Goal: Task Accomplishment & Management: Manage account settings

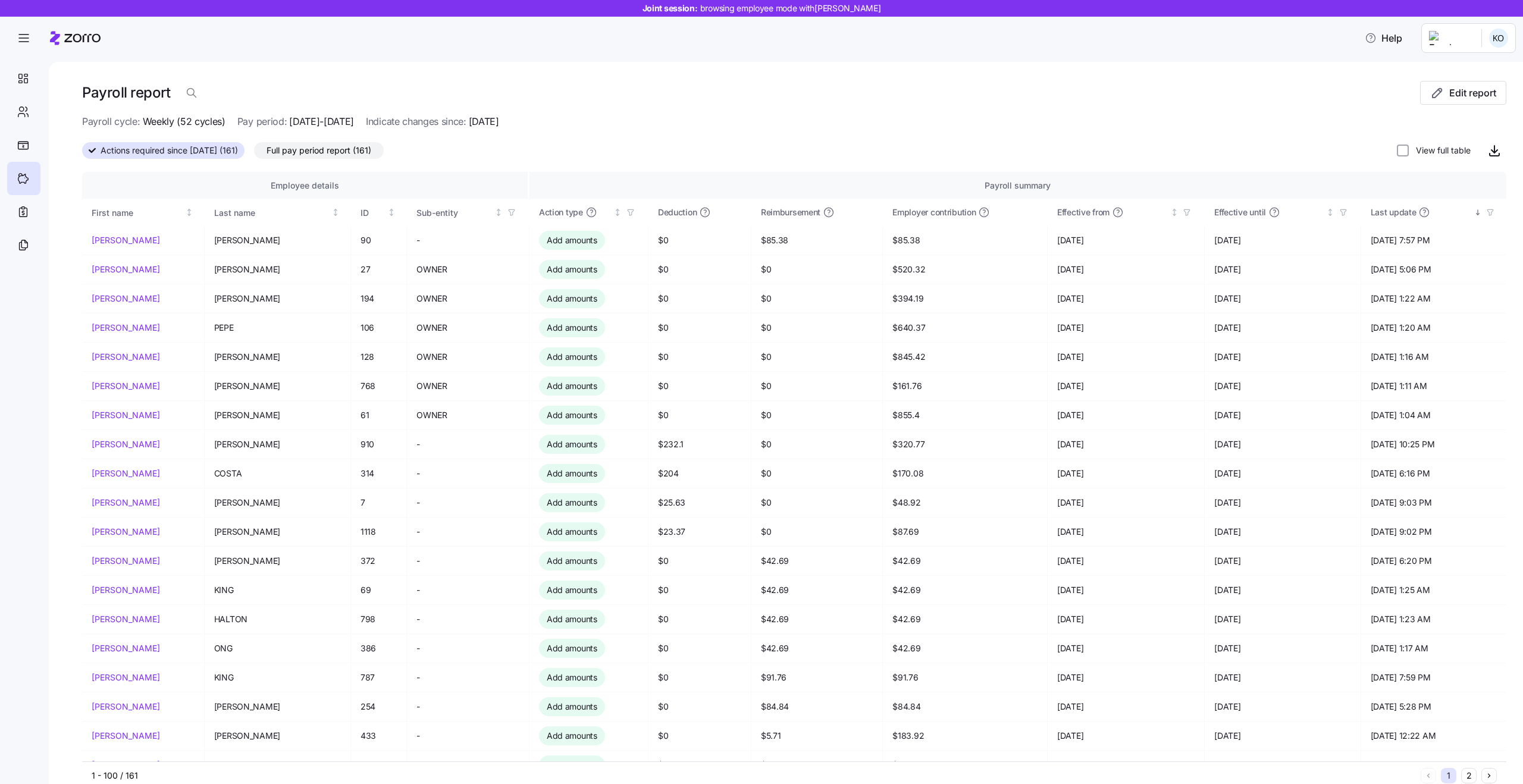
scroll to position [848, 0]
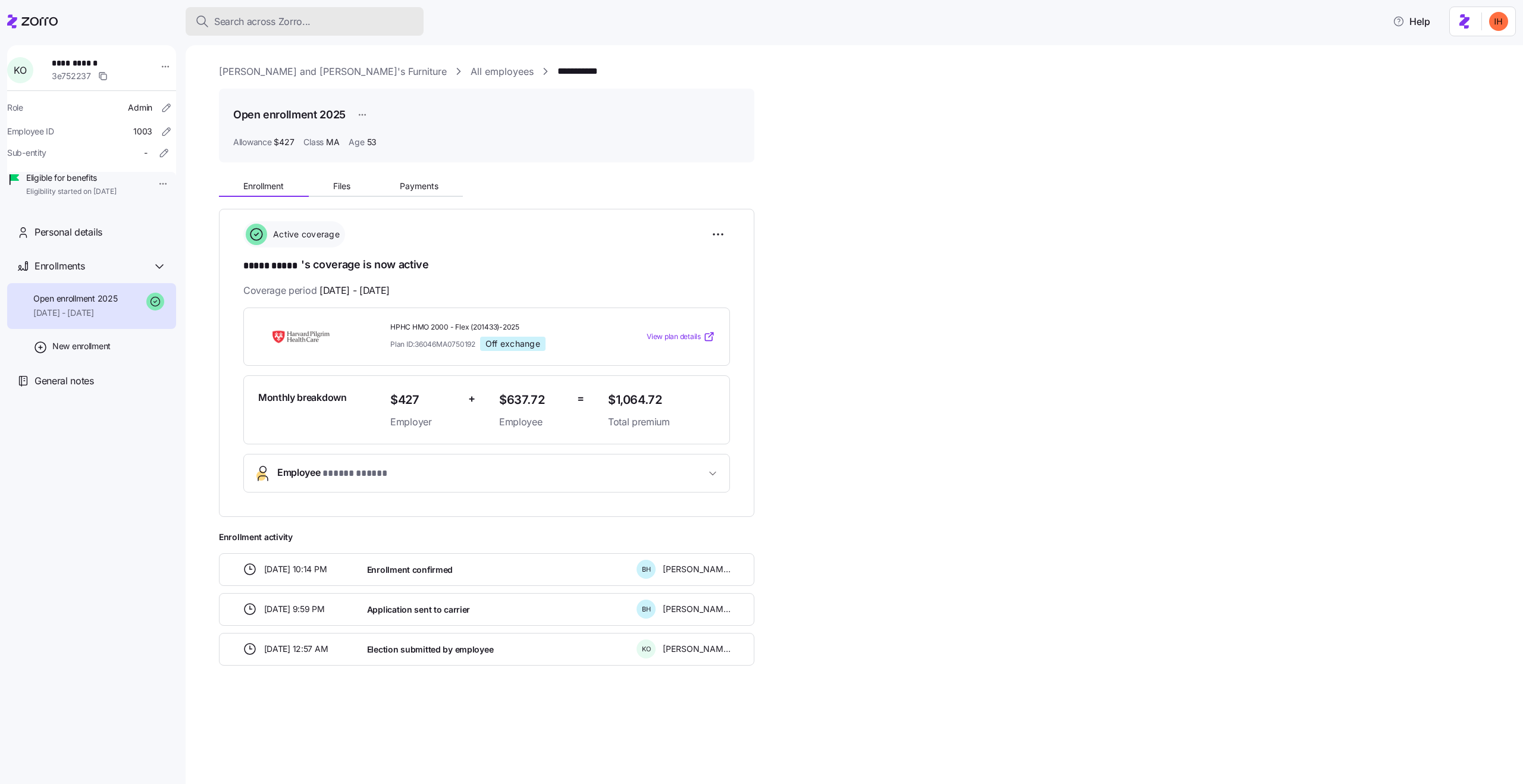
click at [298, 31] on button "Search across Zorro..." at bounding box center [304, 21] width 238 height 28
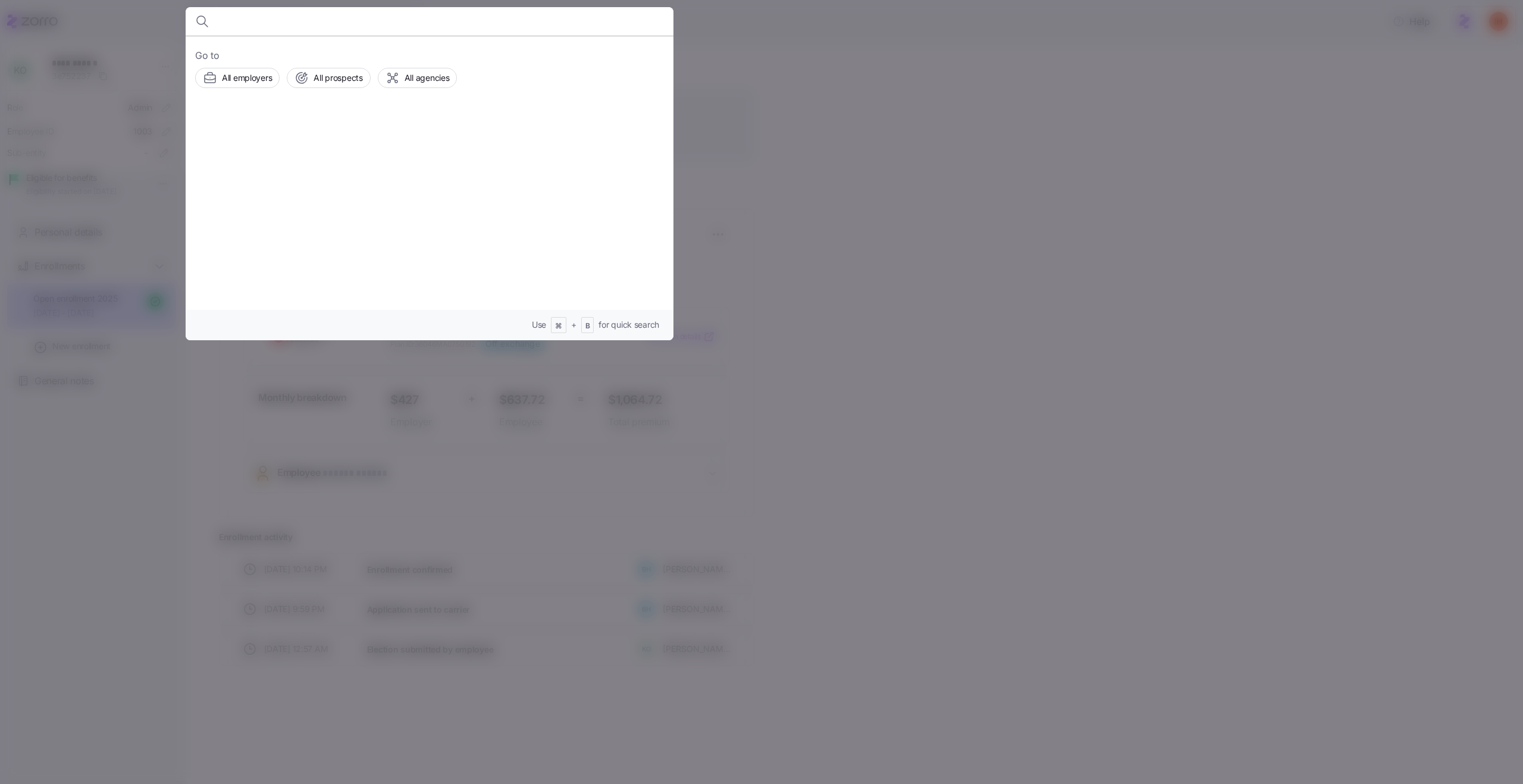
click at [835, 289] on div at bounding box center [762, 392] width 1523 height 784
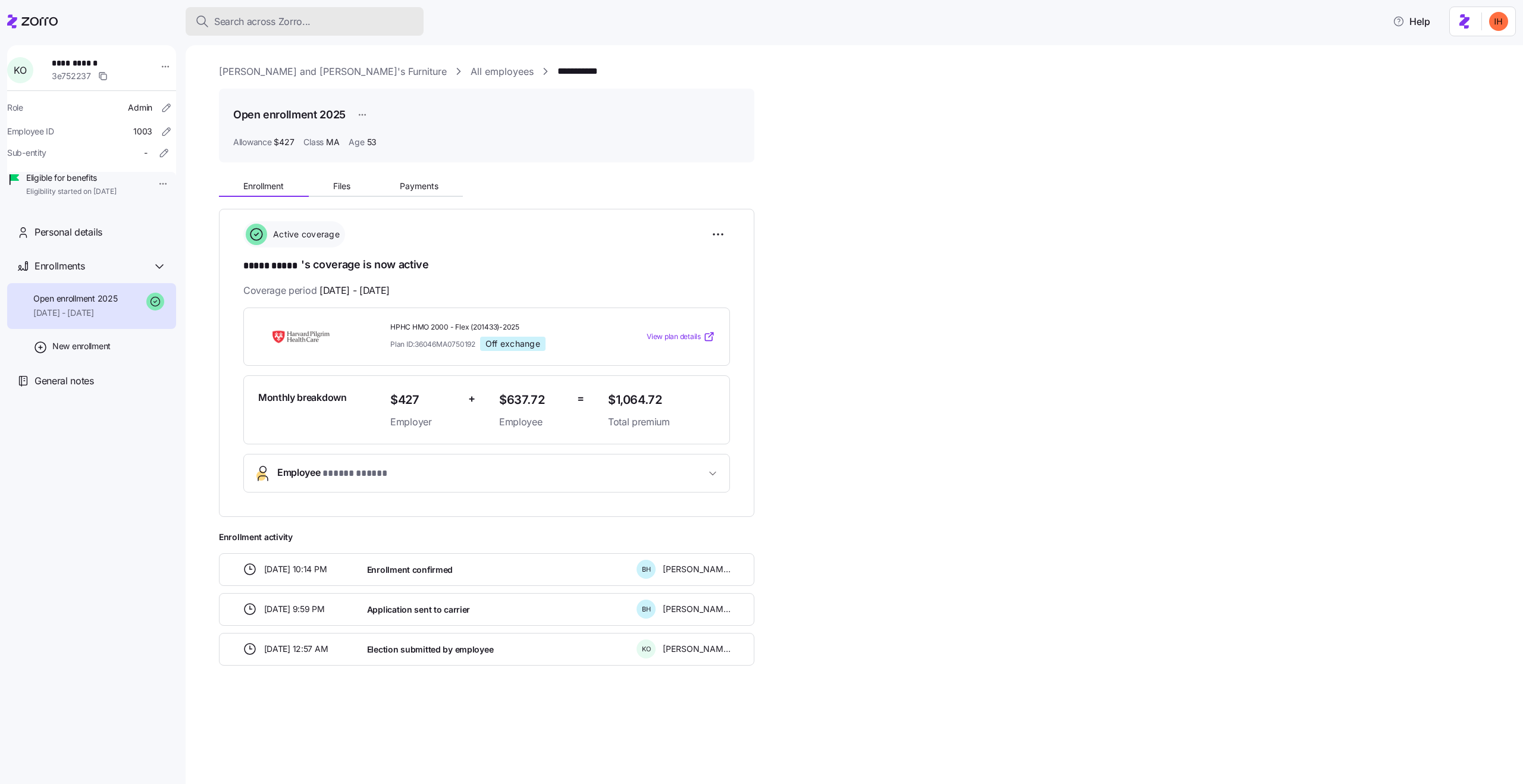
click at [228, 19] on span "Search across Zorro..." at bounding box center [262, 21] width 97 height 15
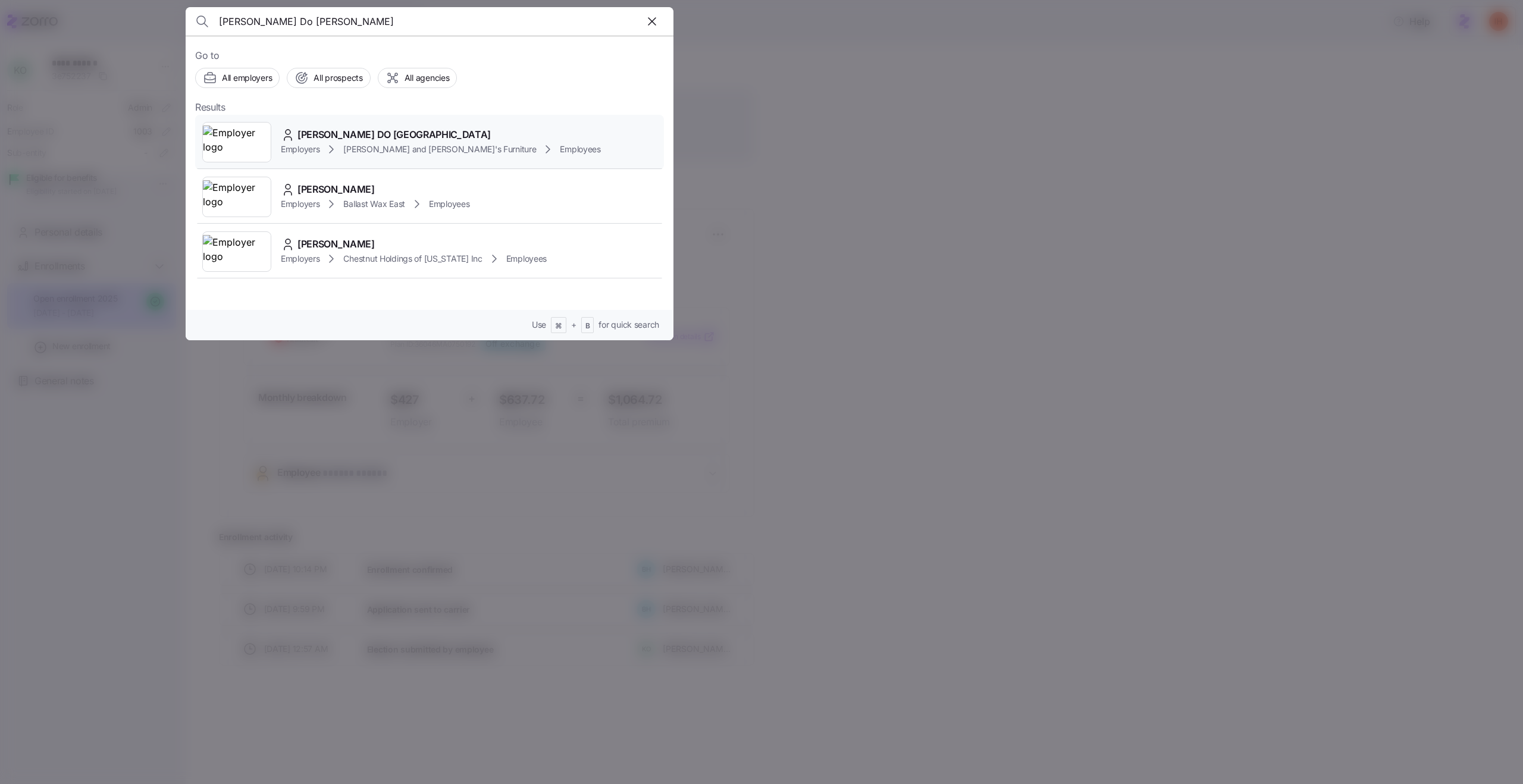
type input "[PERSON_NAME] Do [PERSON_NAME]"
click at [334, 138] on span "[PERSON_NAME] DO [GEOGRAPHIC_DATA]" at bounding box center [394, 134] width 193 height 15
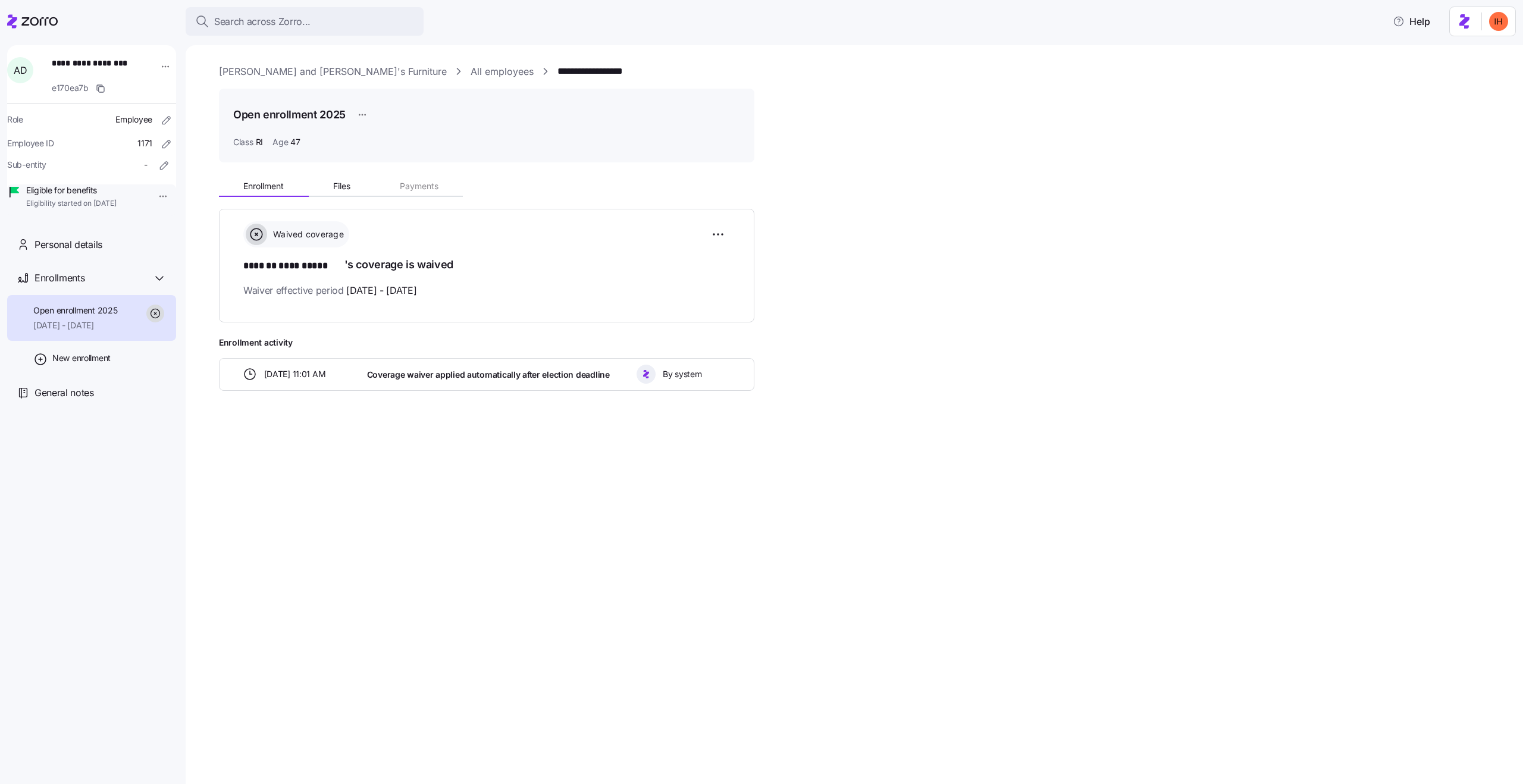
click at [306, 377] on span "[DATE] 11:01 AM" at bounding box center [295, 374] width 62 height 12
click at [441, 370] on span "Coverage waiver applied automatically after election deadline" at bounding box center [488, 374] width 243 height 12
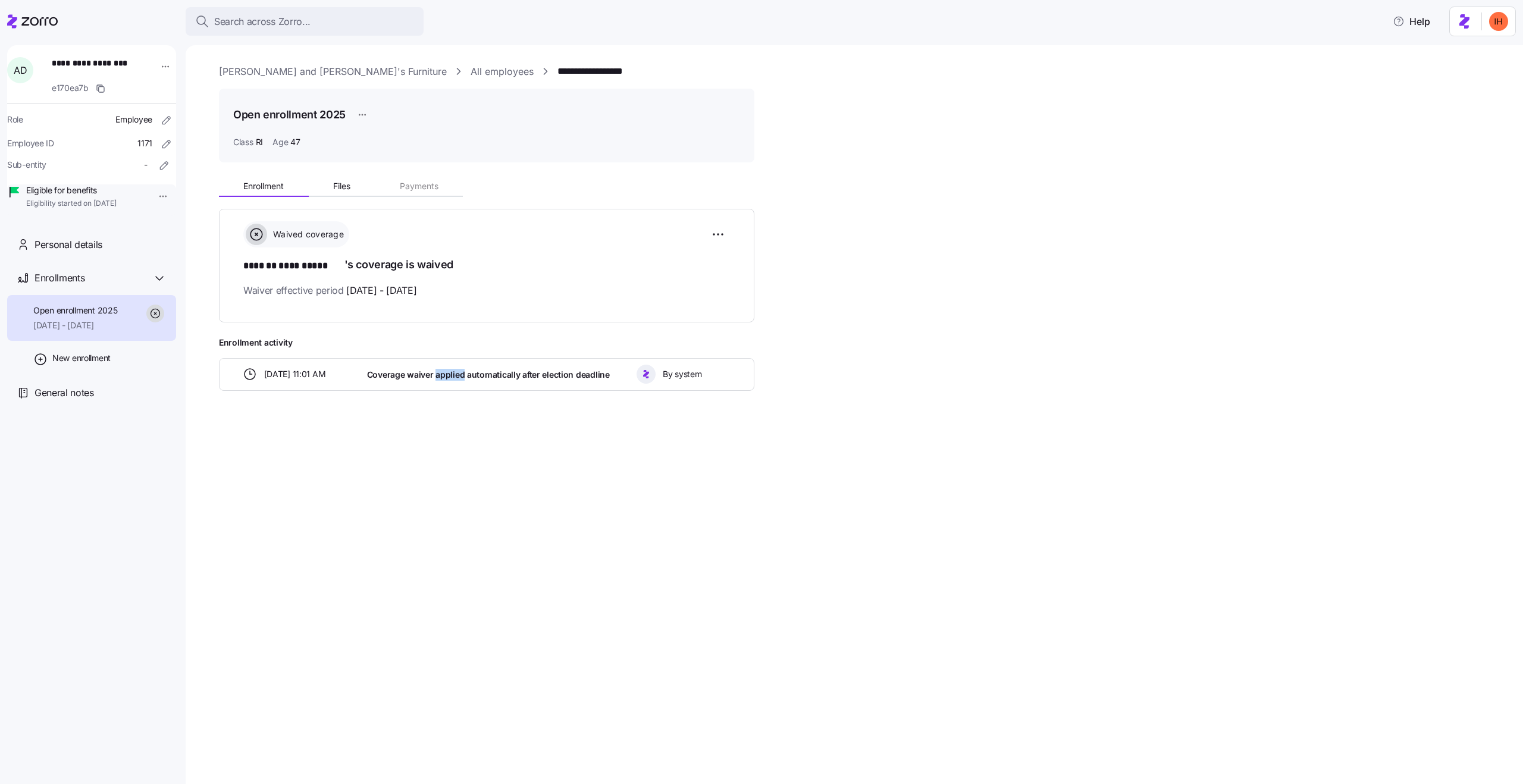
click at [441, 370] on span "Coverage waiver applied automatically after election deadline" at bounding box center [488, 374] width 243 height 12
click at [546, 374] on span "Coverage waiver applied automatically after election deadline" at bounding box center [488, 374] width 243 height 12
click at [685, 375] on span "By system" at bounding box center [681, 374] width 38 height 12
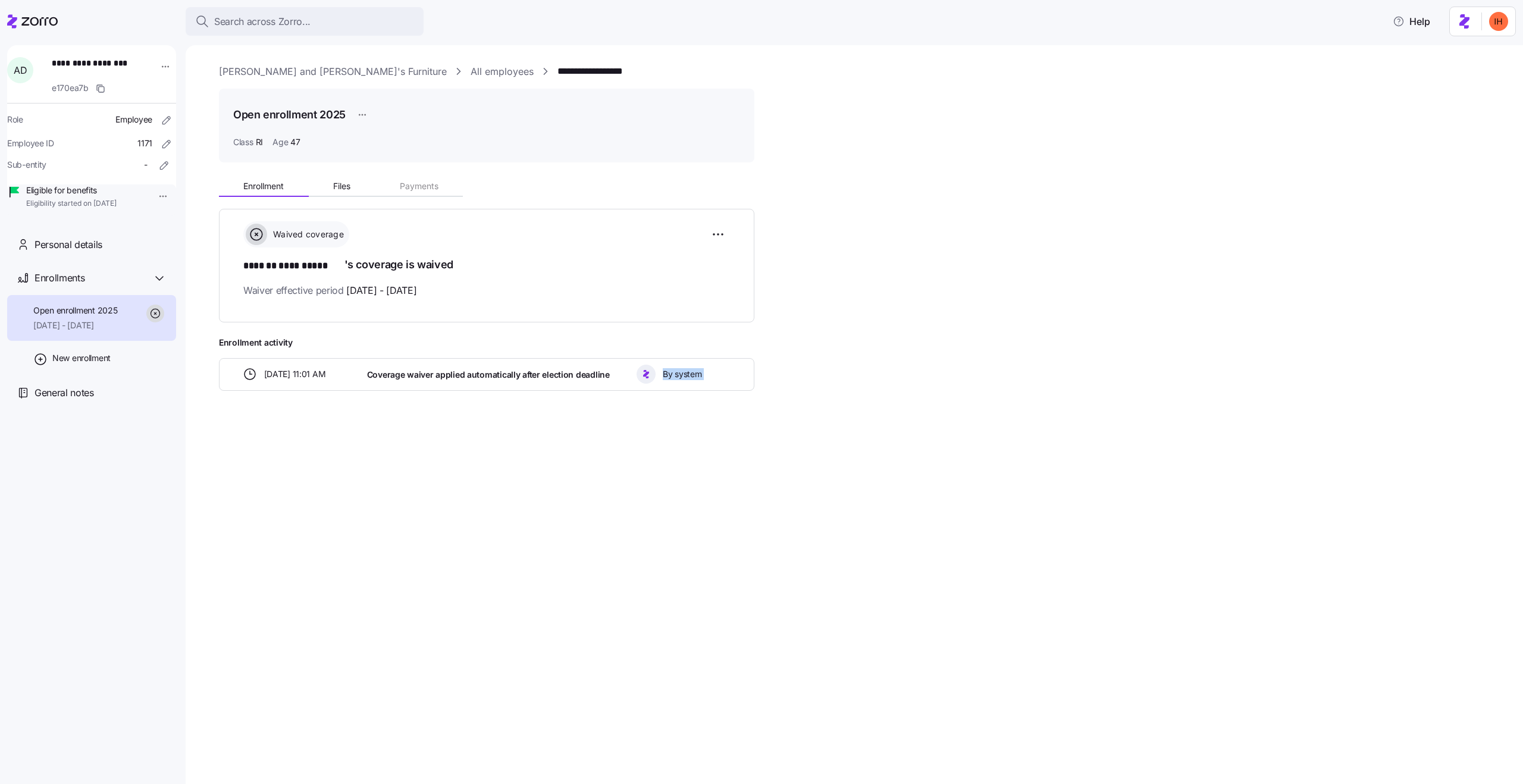
click at [656, 373] on div "By system" at bounding box center [684, 374] width 94 height 19
click at [240, 21] on span "Search across Zorro..." at bounding box center [262, 21] width 97 height 15
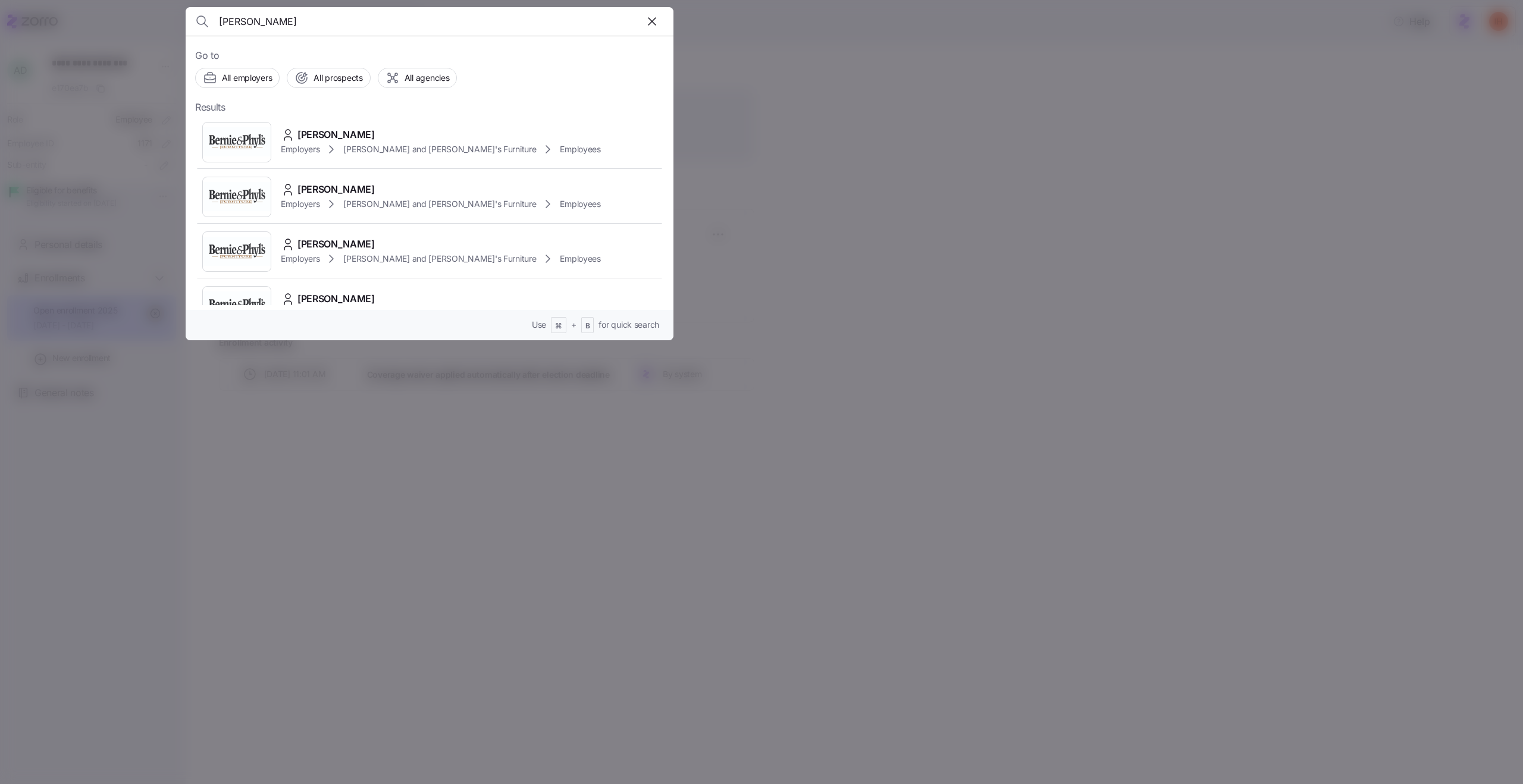
type input "[PERSON_NAME]"
click at [783, 271] on div at bounding box center [762, 392] width 1523 height 784
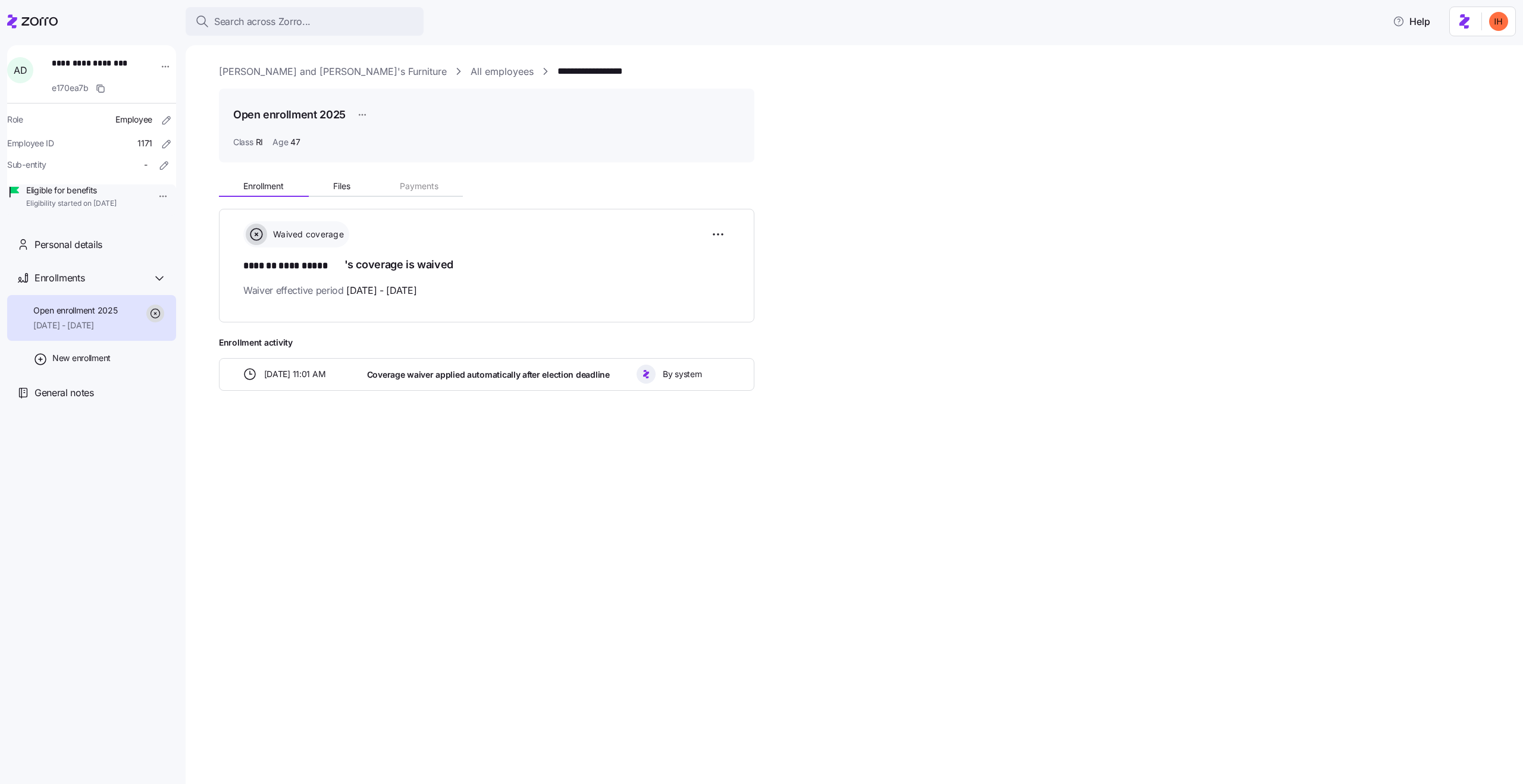
click at [471, 70] on link "All employees" at bounding box center [502, 71] width 63 height 15
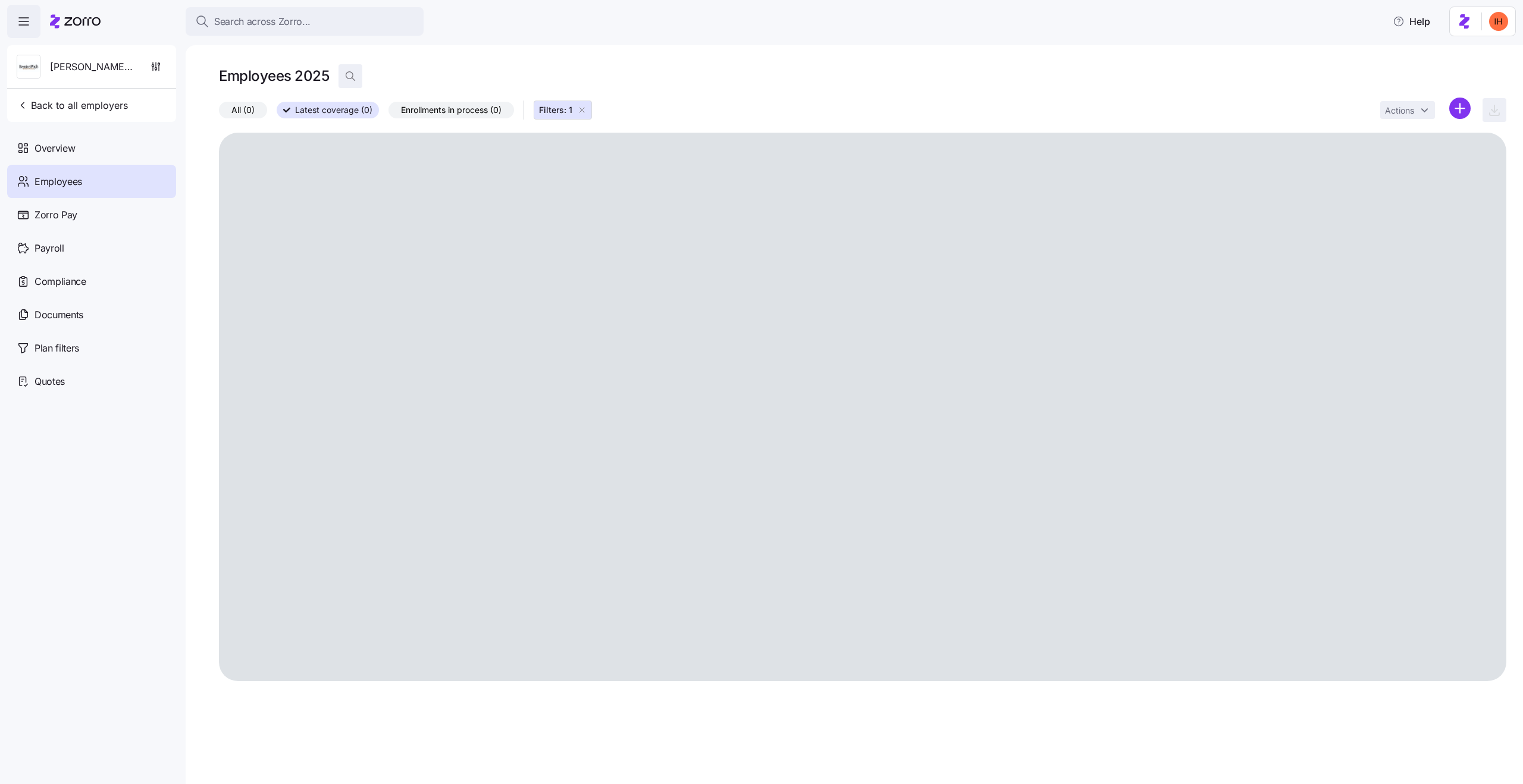
click at [345, 78] on icon "button" at bounding box center [350, 75] width 12 height 12
click at [584, 109] on icon "button" at bounding box center [582, 110] width 9 height 9
click at [670, 88] on div "Employees 2025" at bounding box center [863, 81] width 1287 height 33
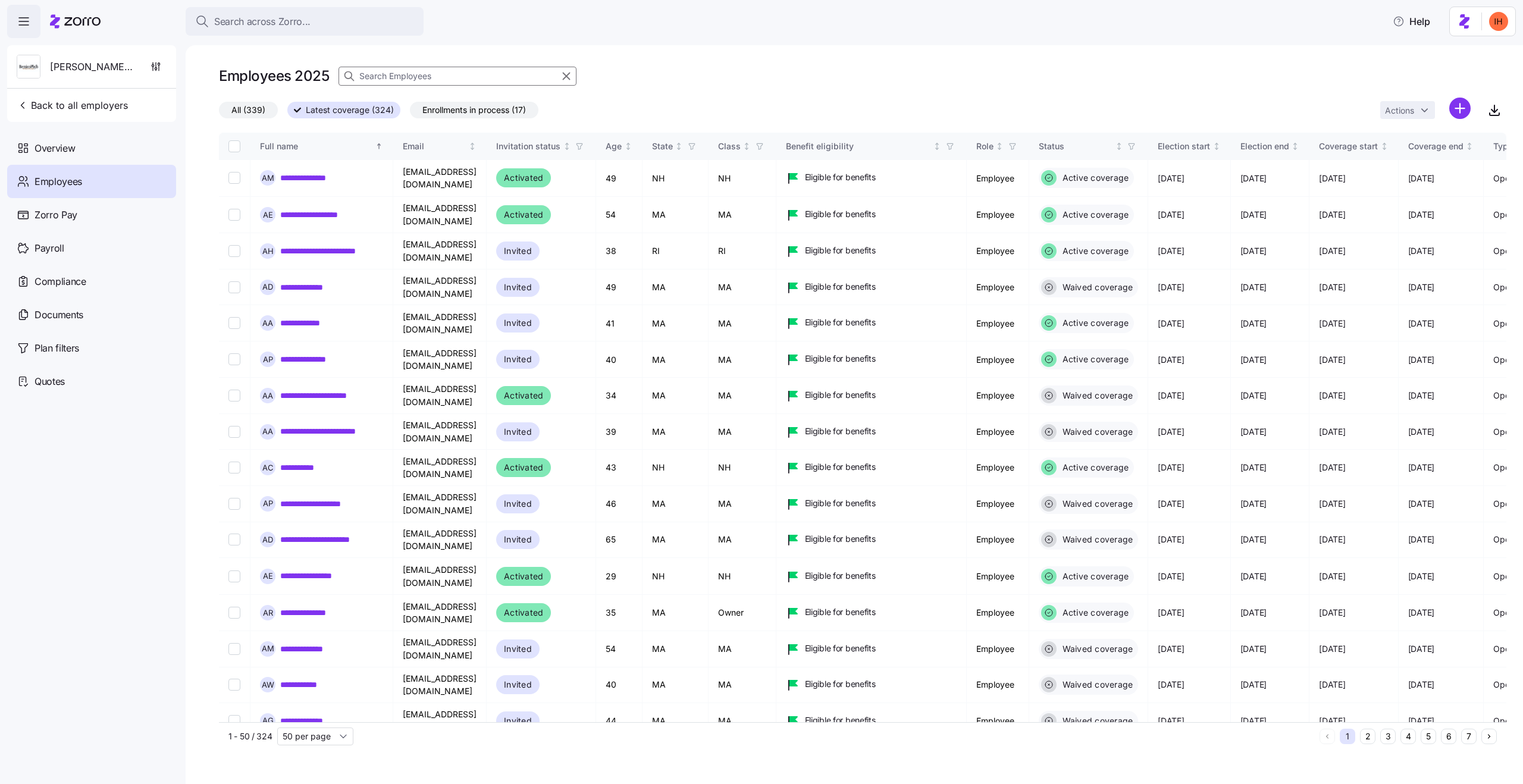
click at [410, 80] on input at bounding box center [457, 76] width 238 height 19
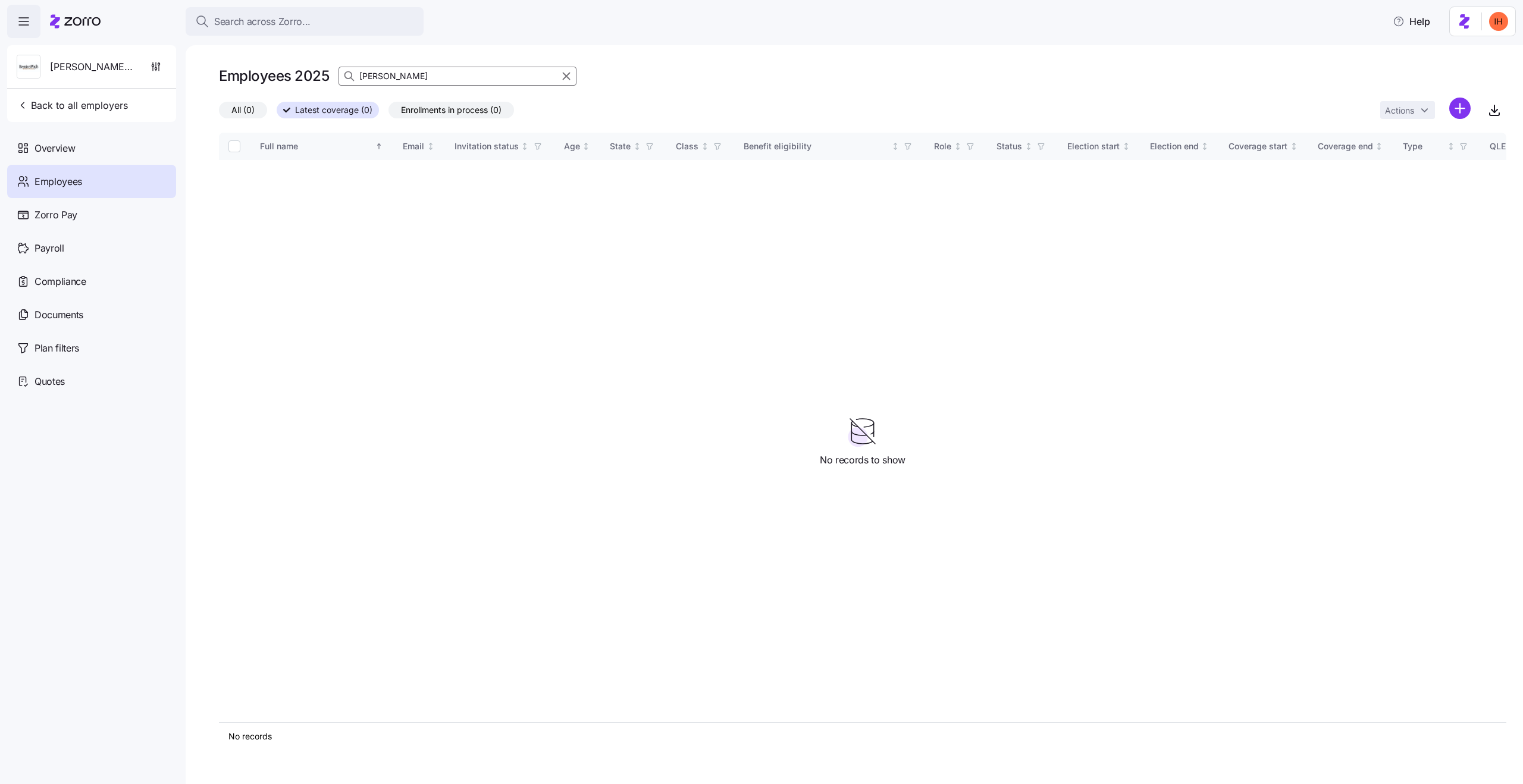
click at [392, 78] on input "[PERSON_NAME]" at bounding box center [457, 76] width 238 height 19
click at [404, 78] on input "[PERSON_NAME]" at bounding box center [457, 76] width 238 height 19
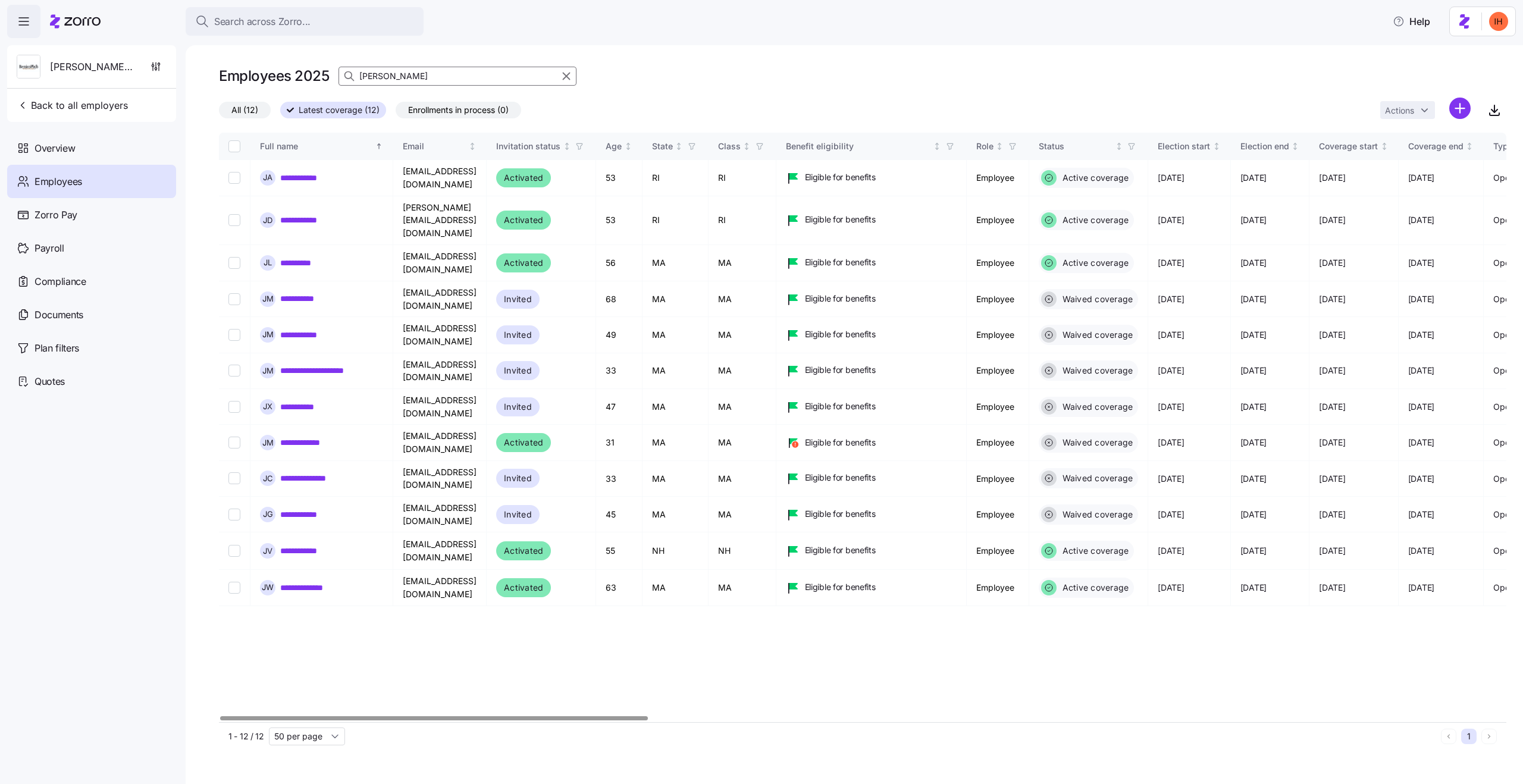
click at [444, 72] on input "[PERSON_NAME]" at bounding box center [457, 76] width 238 height 19
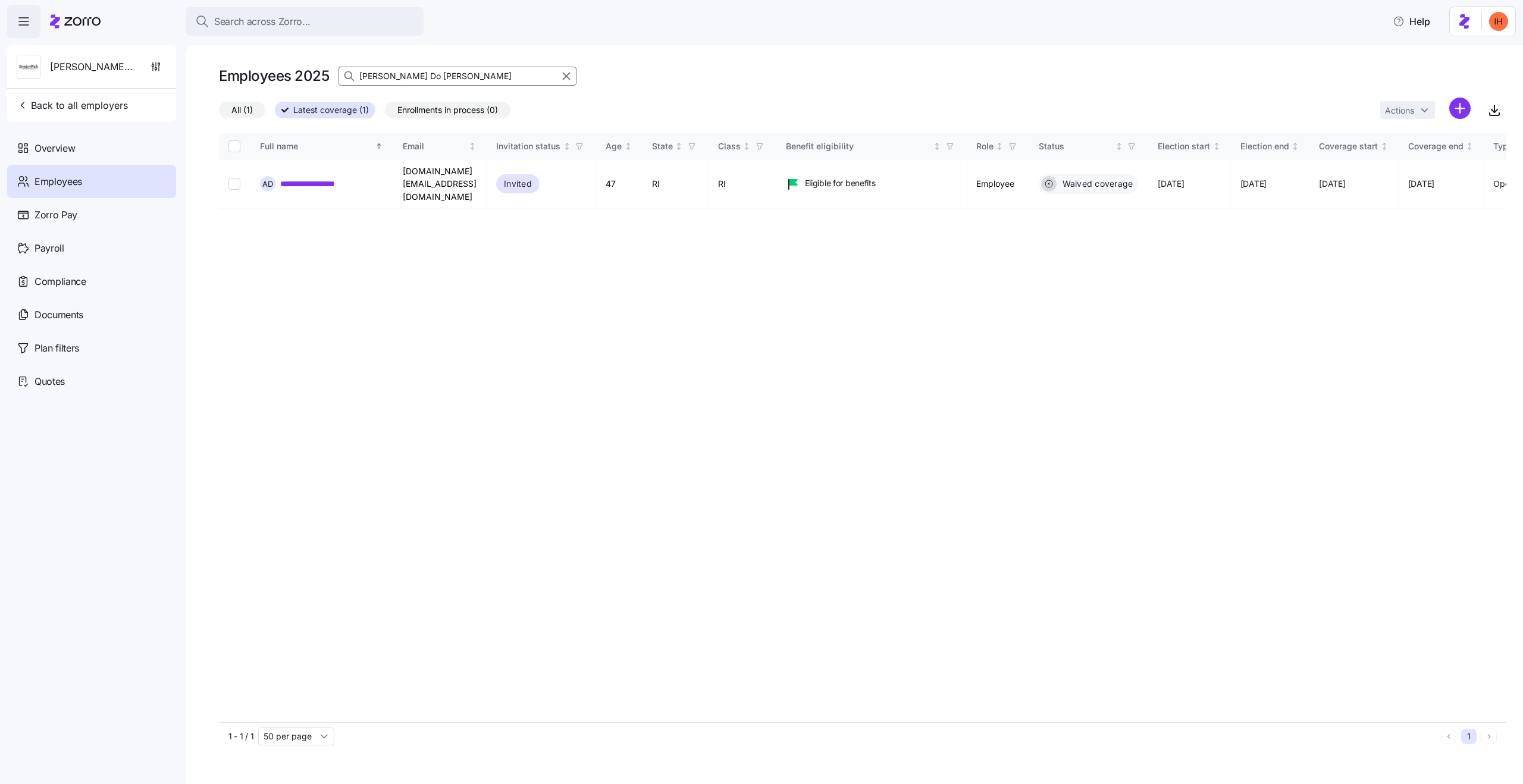
type input "[PERSON_NAME] Do [PERSON_NAME]"
click at [350, 178] on link "**********" at bounding box center [325, 184] width 90 height 12
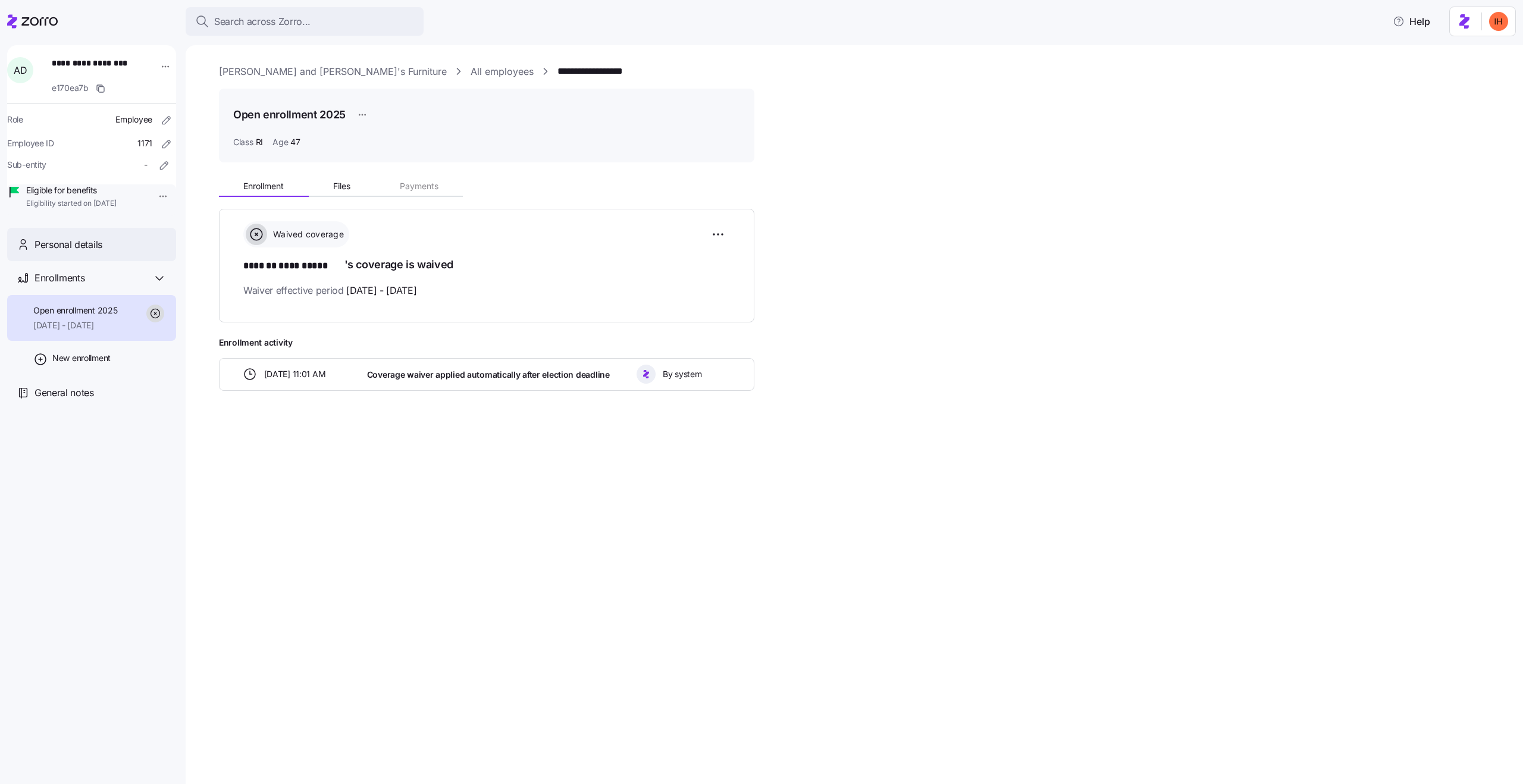
click at [89, 261] on div "Personal details" at bounding box center [91, 244] width 169 height 34
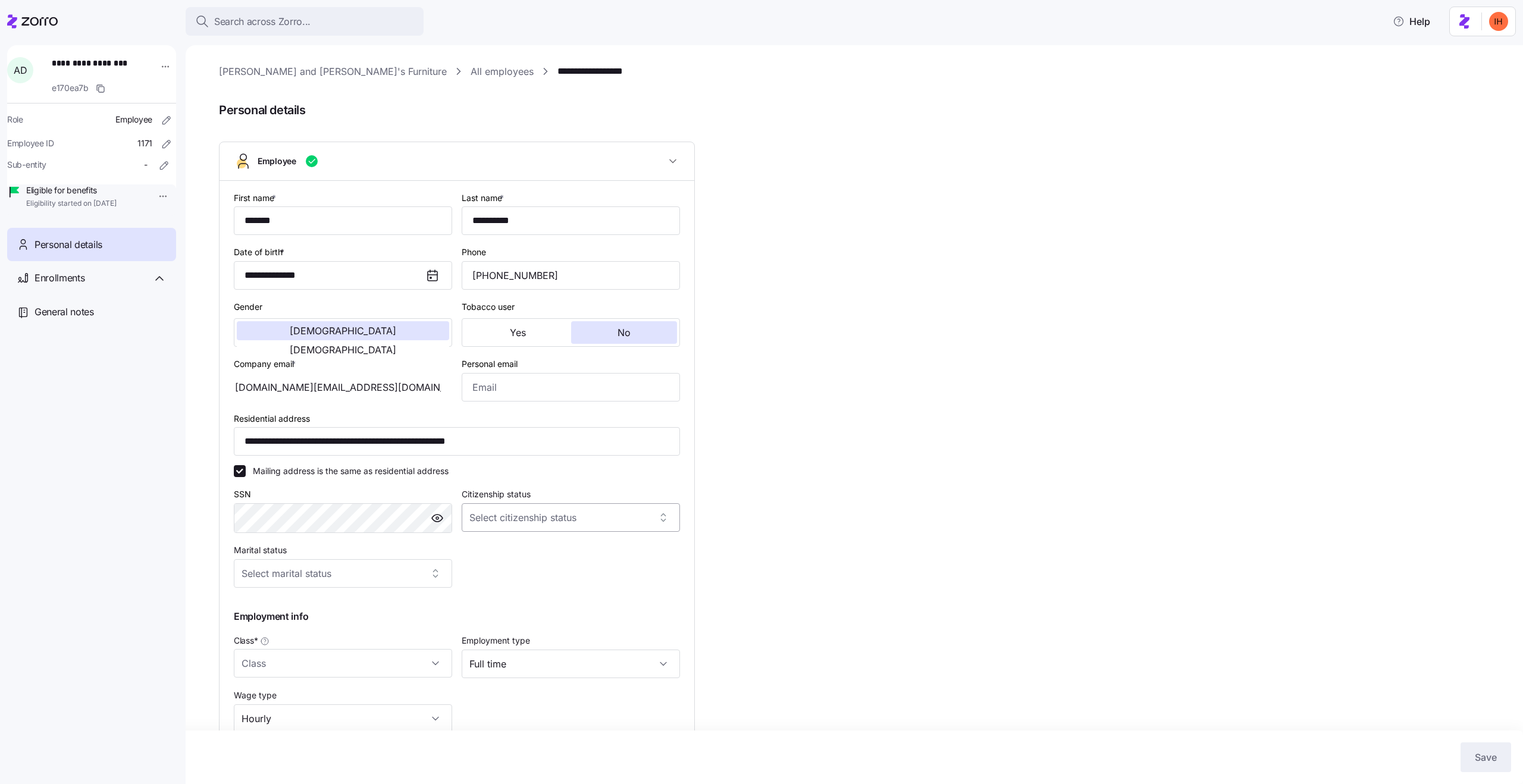
type input "RI"
click at [471, 77] on link "All employees" at bounding box center [502, 71] width 63 height 15
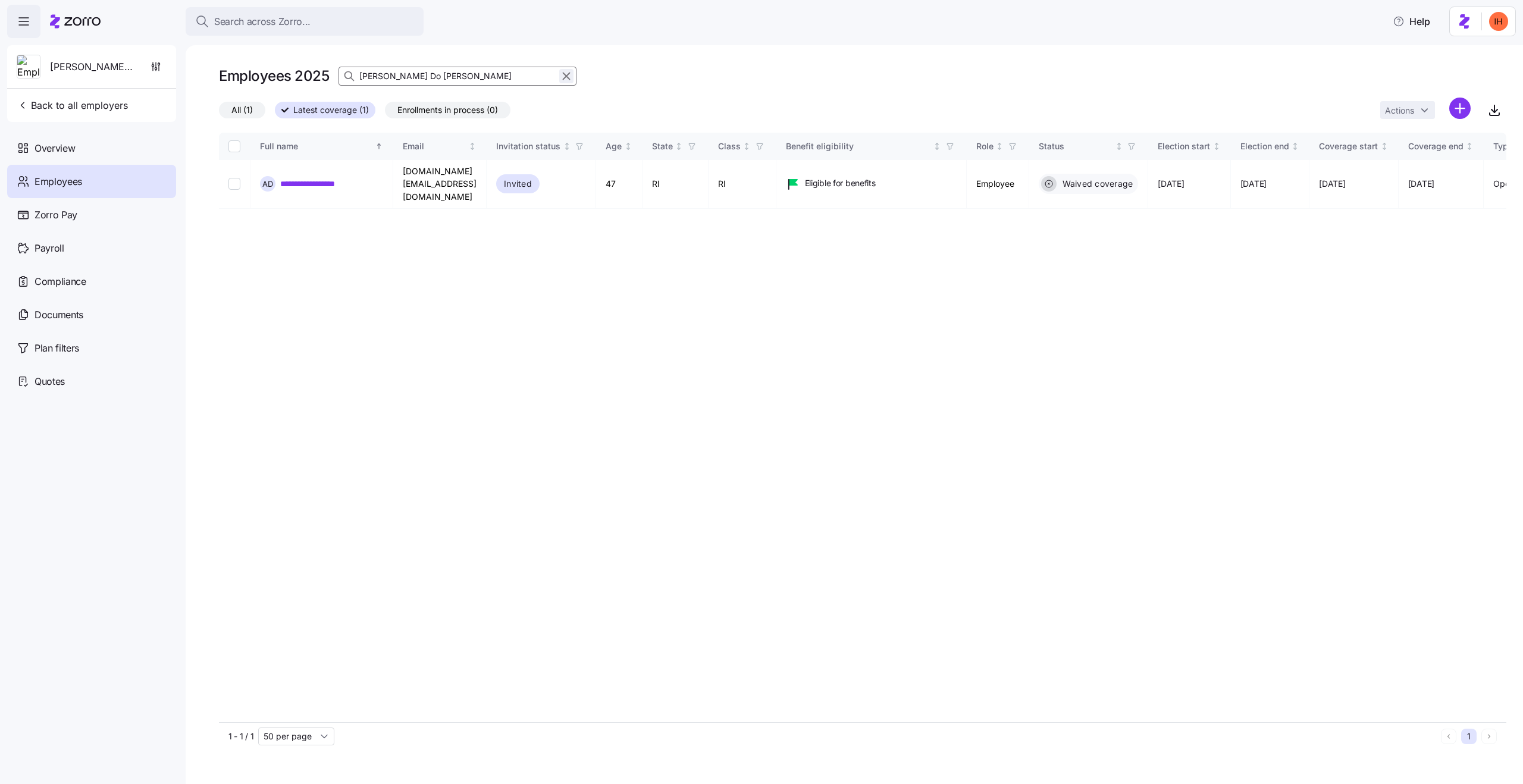
click at [567, 76] on icon "button" at bounding box center [566, 76] width 13 height 14
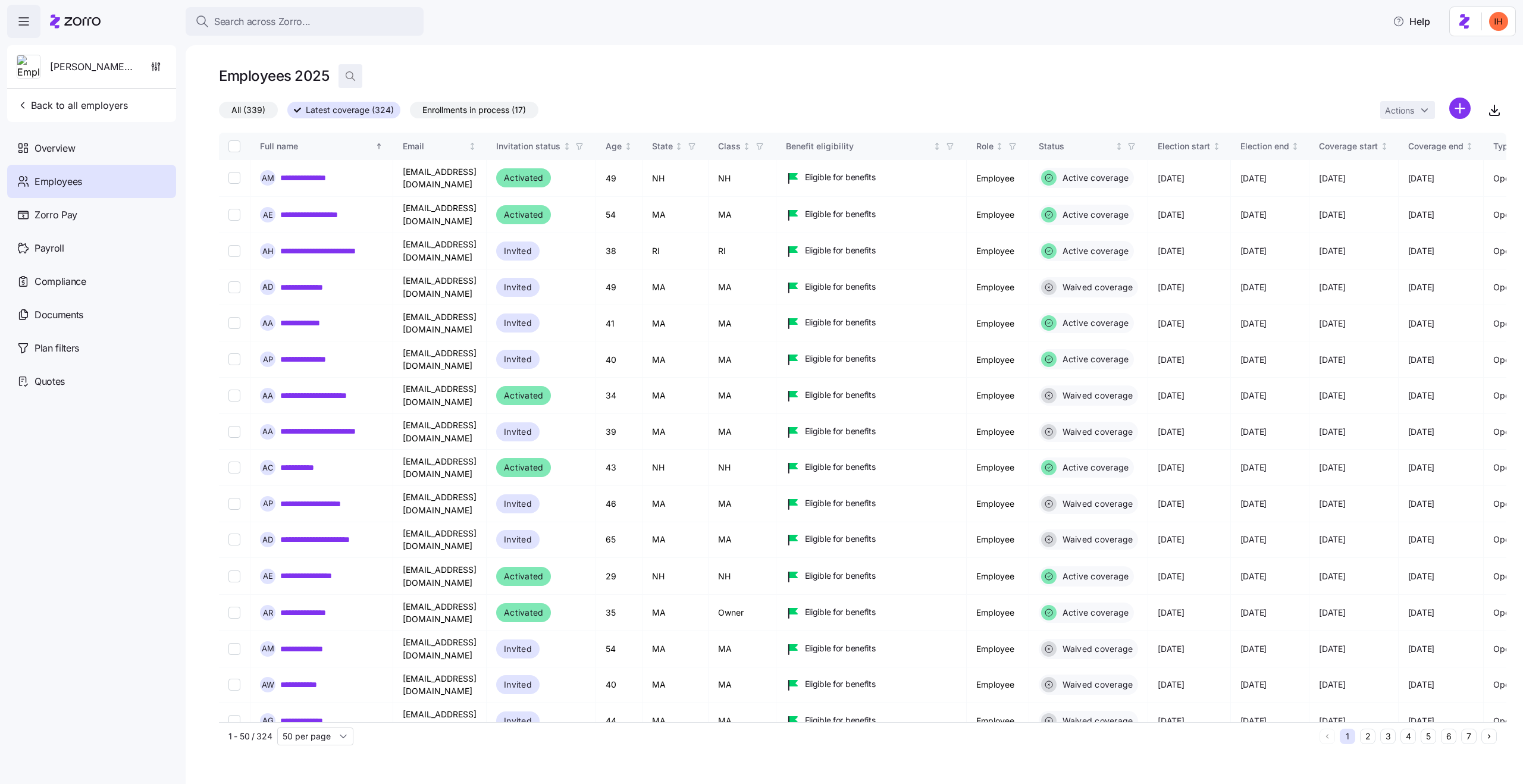
click at [356, 71] on span "button" at bounding box center [350, 76] width 23 height 23
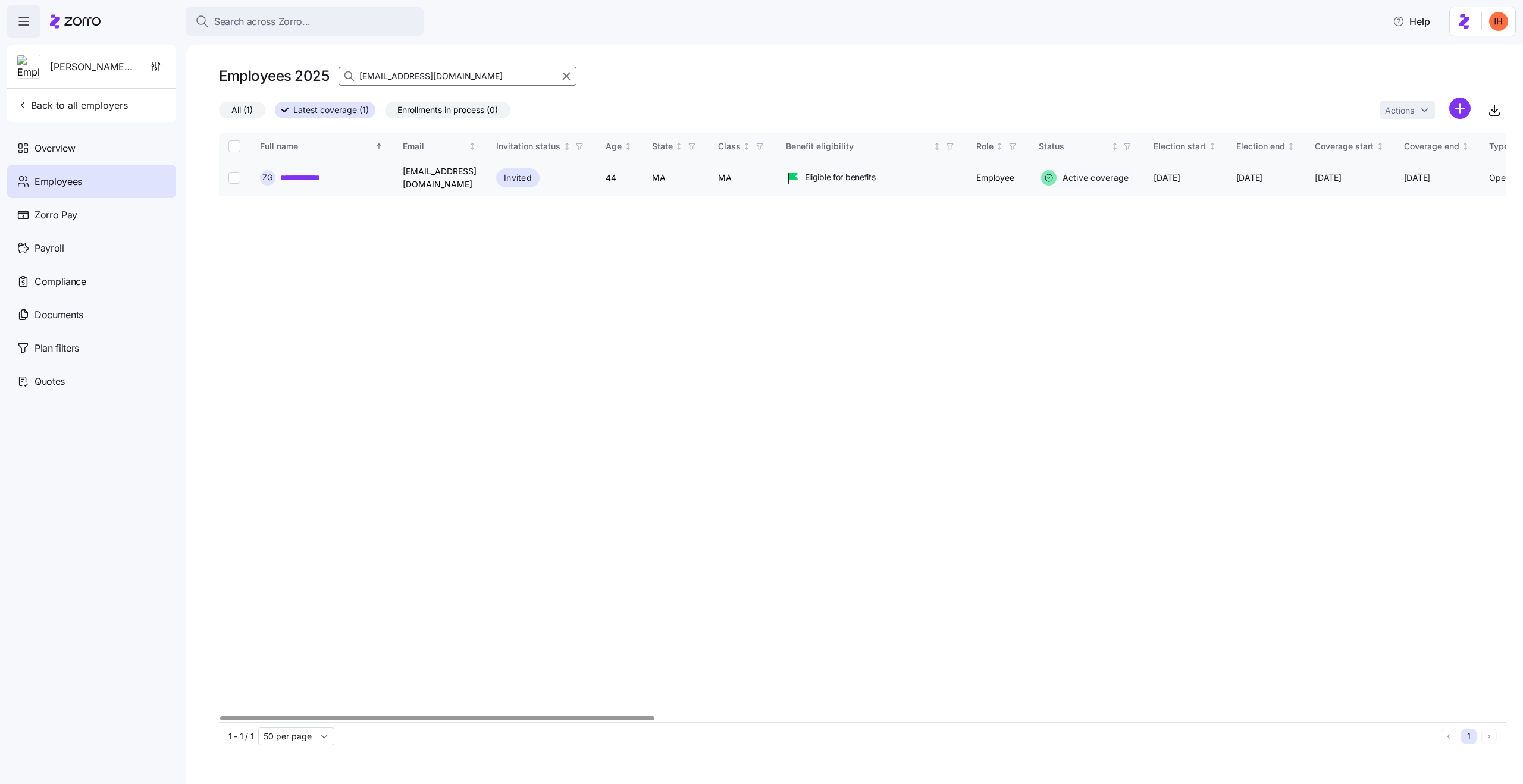
type input "[EMAIL_ADDRESS][DOMAIN_NAME]"
click at [321, 182] on link "**********" at bounding box center [315, 177] width 70 height 12
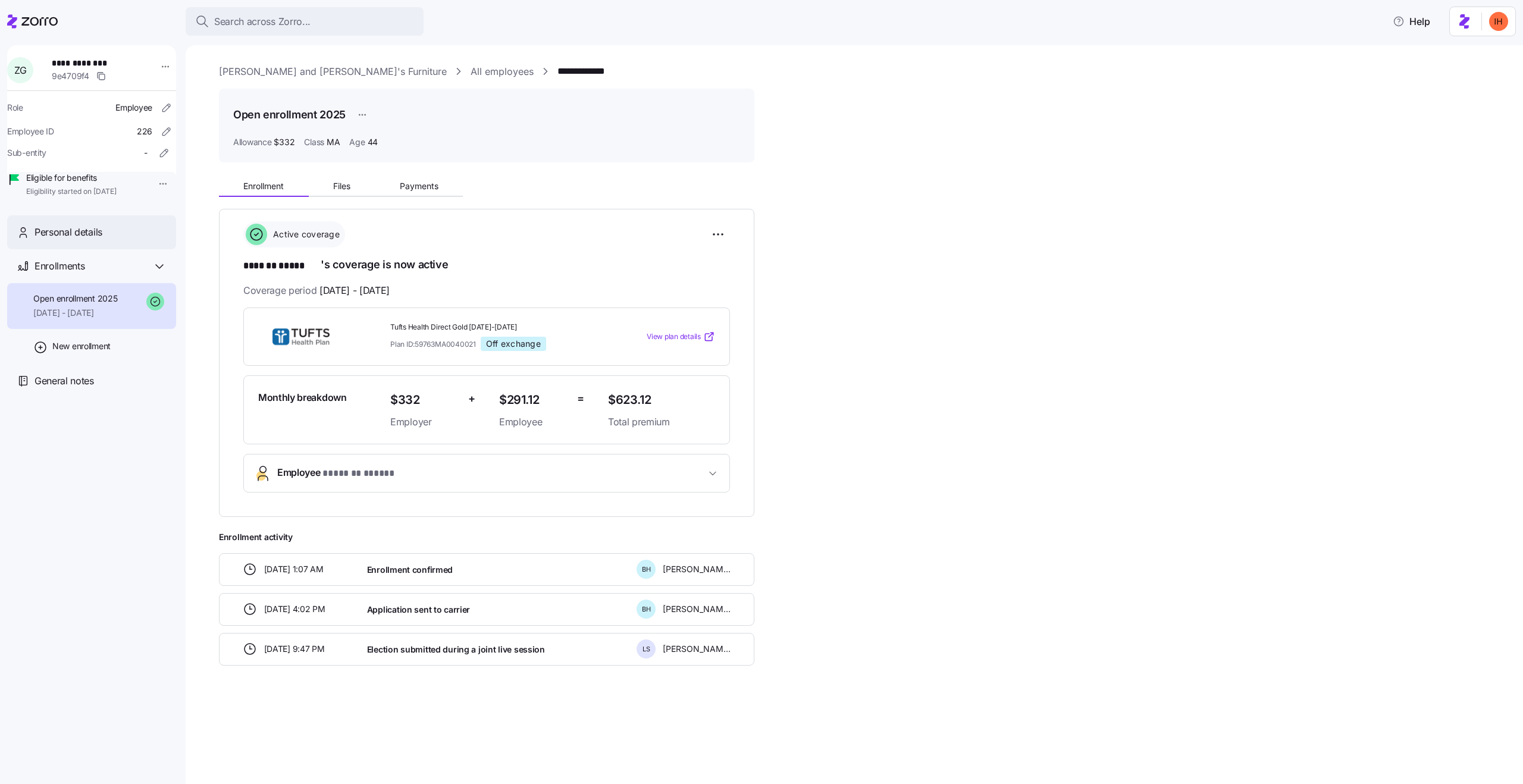
click at [79, 239] on span "Personal details" at bounding box center [68, 232] width 68 height 15
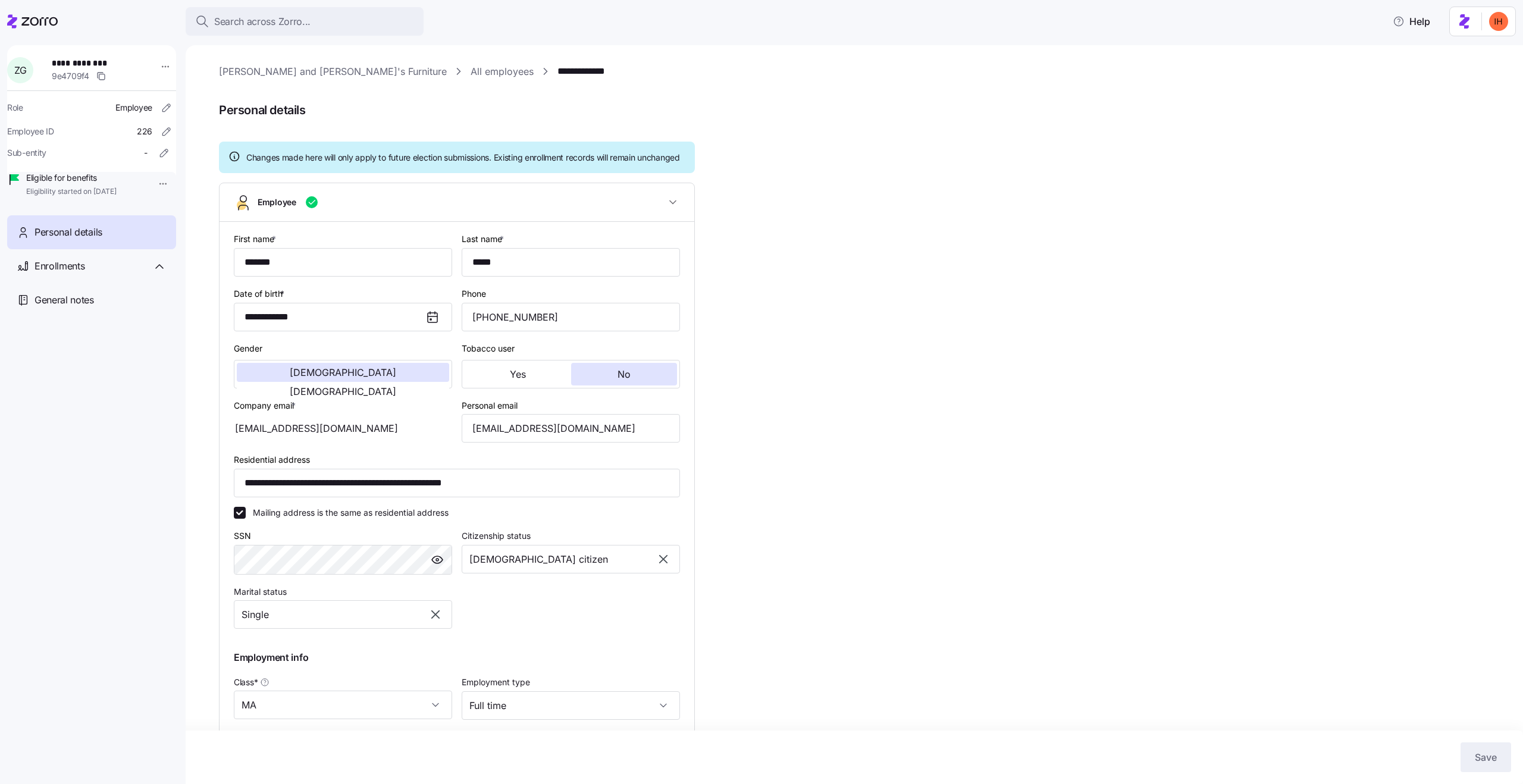
scroll to position [1, 0]
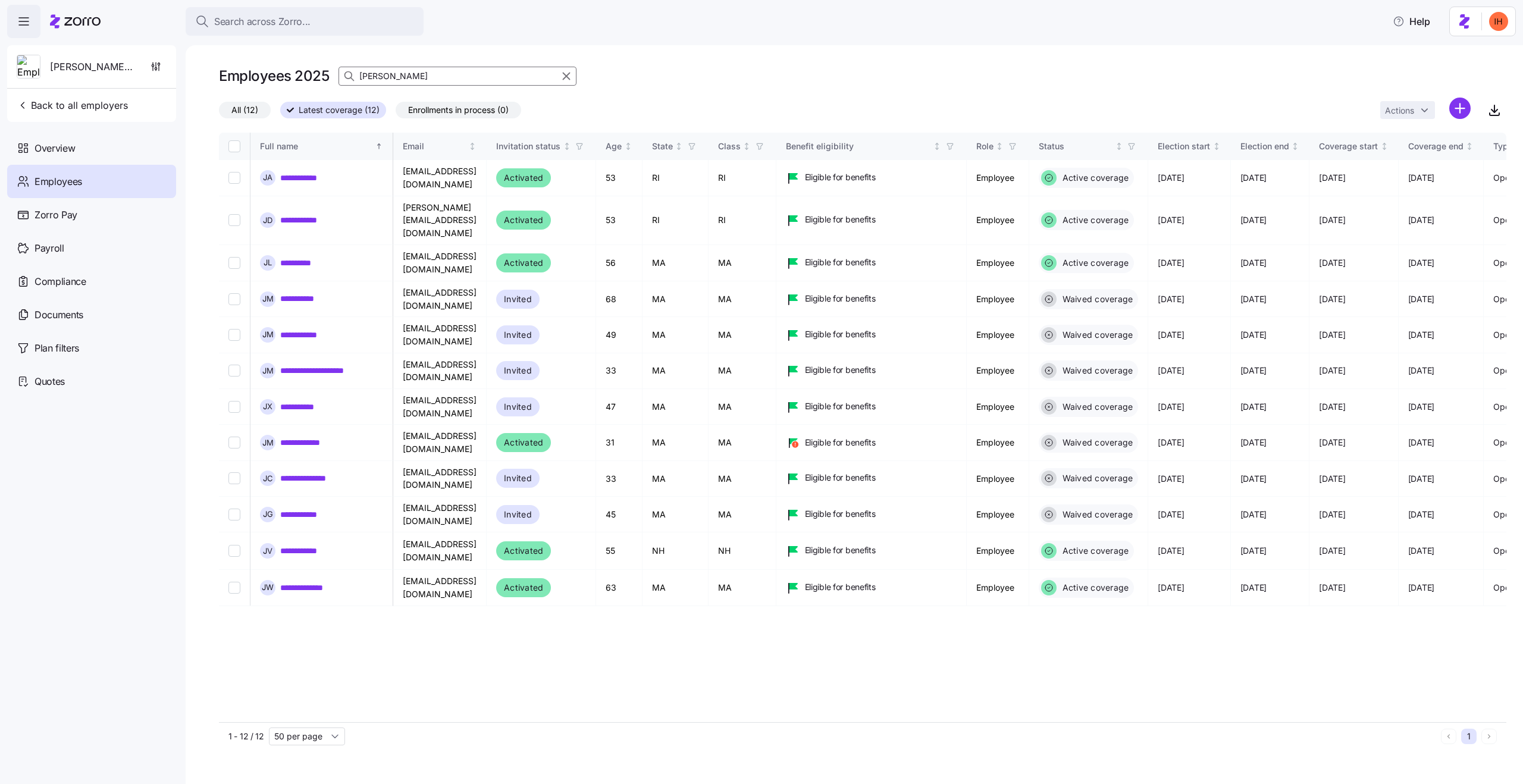
type input "Arlindo Do Rosario"
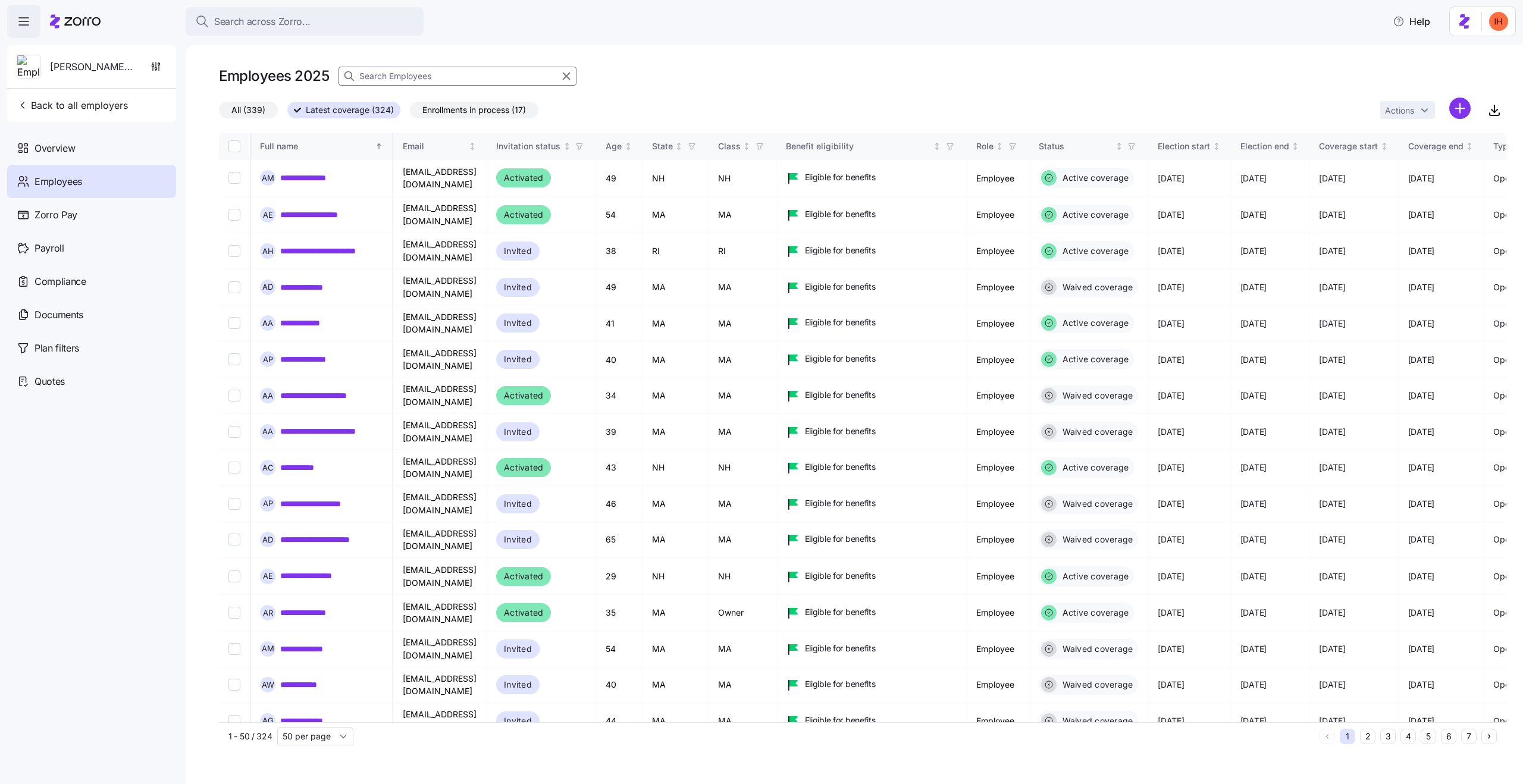
type input "[EMAIL_ADDRESS][DOMAIN_NAME]"
